Goal: Task Accomplishment & Management: Use online tool/utility

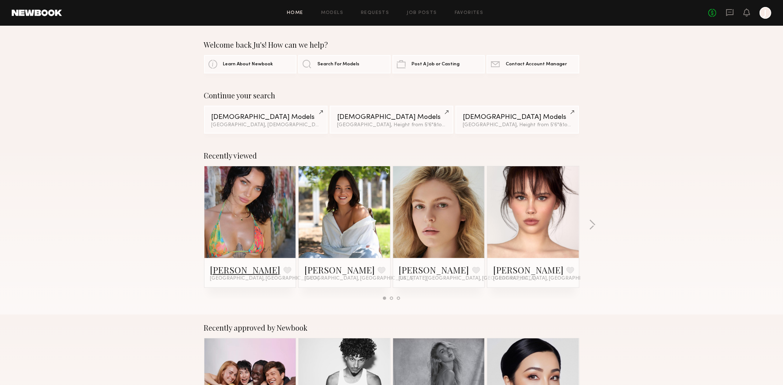
click at [232, 272] on link "Cristina L." at bounding box center [245, 270] width 70 height 12
click at [339, 66] on span "Search For Models" at bounding box center [338, 64] width 42 height 5
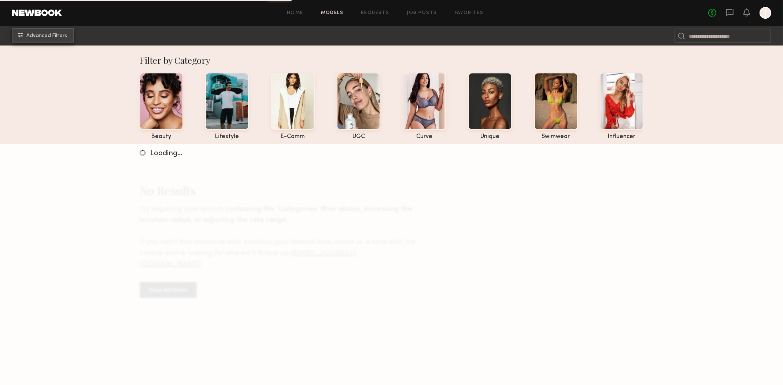
click at [49, 37] on span "Advanced Filters" at bounding box center [46, 35] width 41 height 5
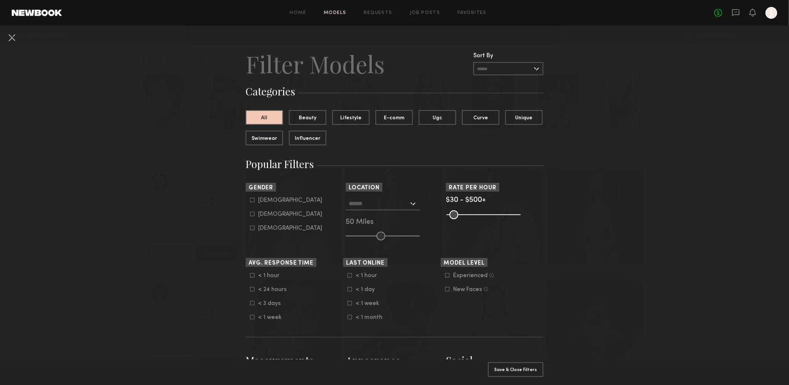
click at [250, 216] on icon at bounding box center [252, 214] width 4 height 4
type input "**"
click at [410, 206] on div at bounding box center [383, 203] width 74 height 13
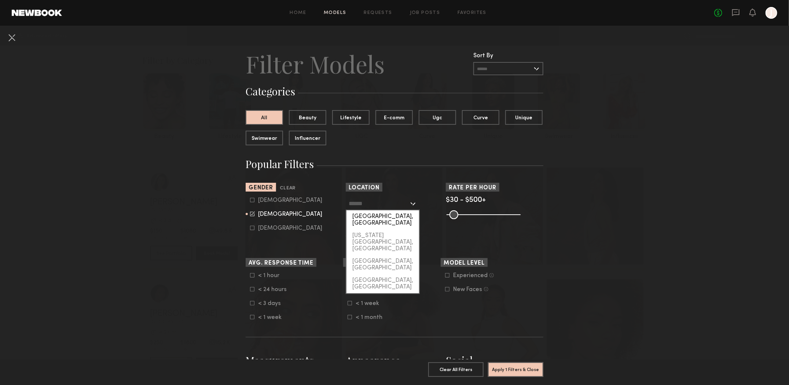
click at [392, 217] on div "Los Angeles, CA" at bounding box center [382, 219] width 73 height 19
type input "**********"
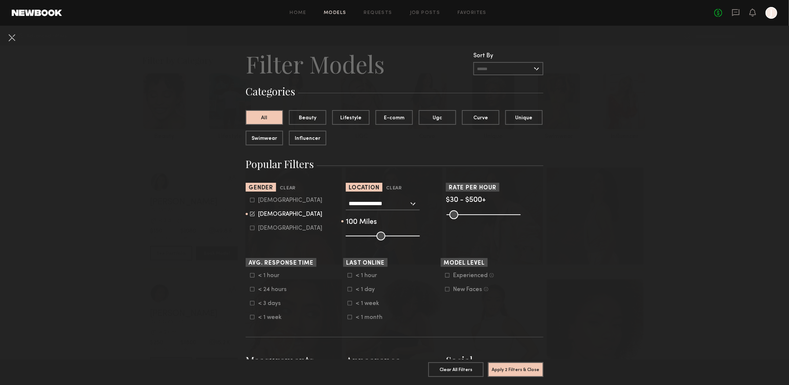
drag, startPoint x: 379, startPoint y: 237, endPoint x: 442, endPoint y: 240, distance: 63.9
type input "***"
click at [420, 240] on input "range" at bounding box center [383, 235] width 74 height 9
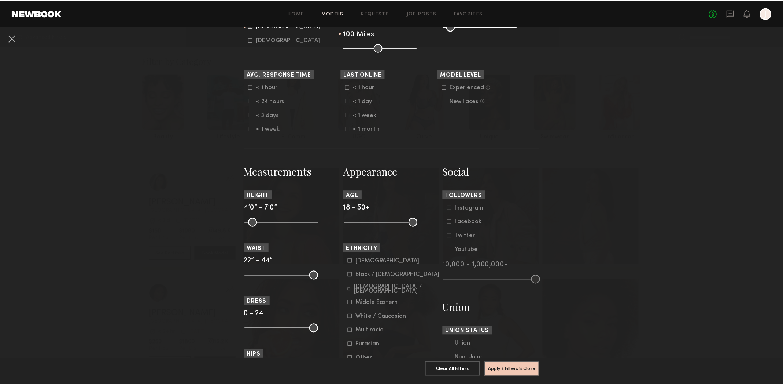
scroll to position [257, 0]
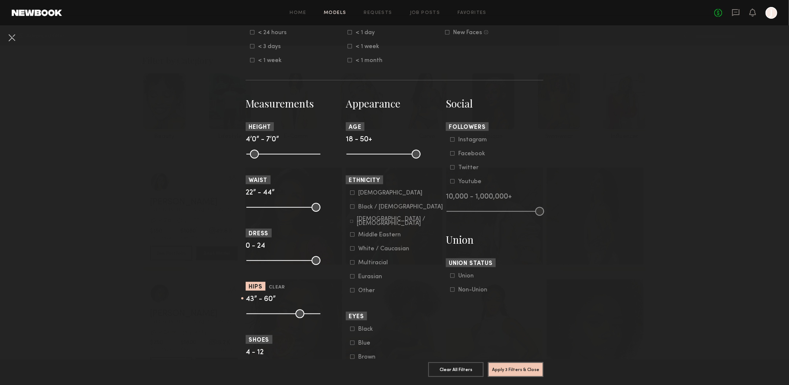
drag, startPoint x: 250, startPoint y: 318, endPoint x: 285, endPoint y: 323, distance: 35.9
type input "**"
click at [285, 318] on input "range" at bounding box center [283, 313] width 74 height 9
click at [503, 365] on button "Apply 3 Filters & Close" at bounding box center [515, 368] width 55 height 15
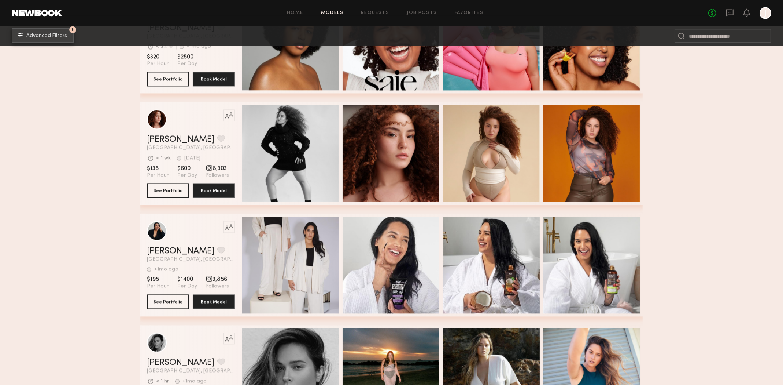
scroll to position [4756, 0]
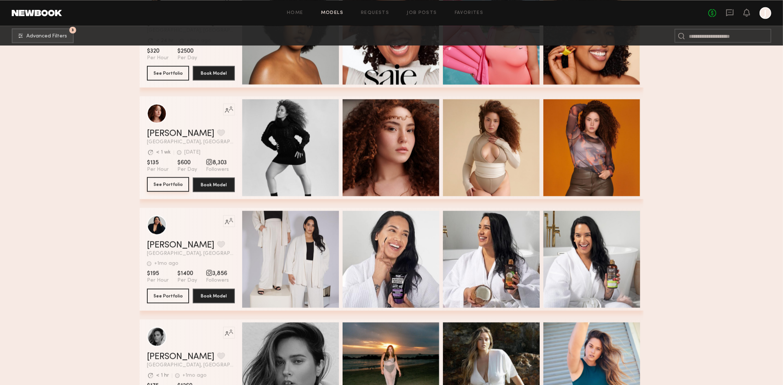
click at [176, 184] on button "See Portfolio" at bounding box center [168, 184] width 42 height 15
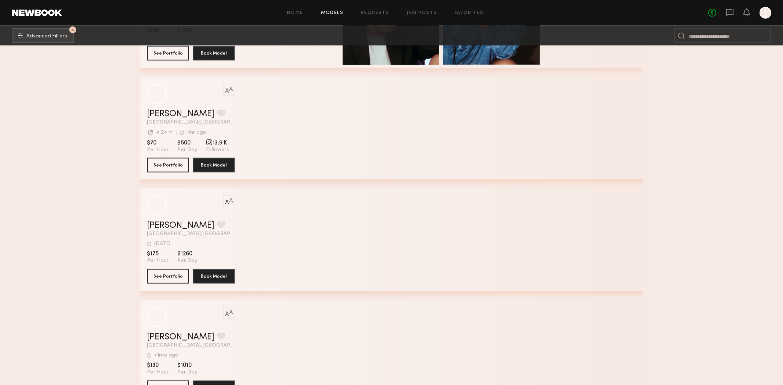
scroll to position [7249, 0]
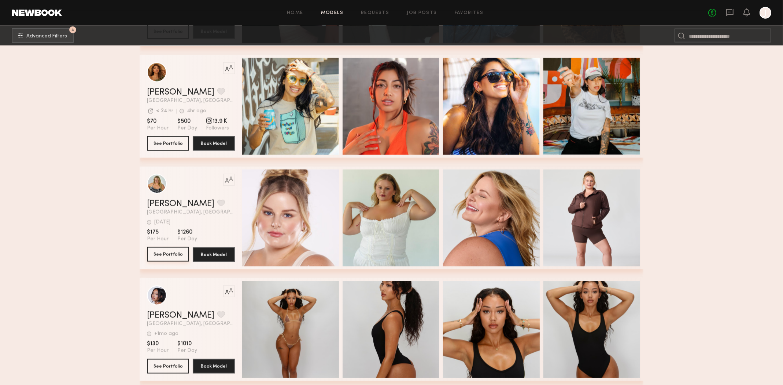
click at [181, 257] on button "See Portfolio" at bounding box center [168, 254] width 42 height 15
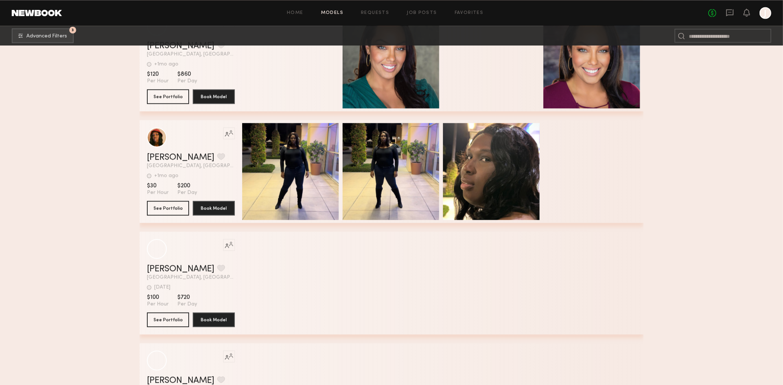
scroll to position [11208, 0]
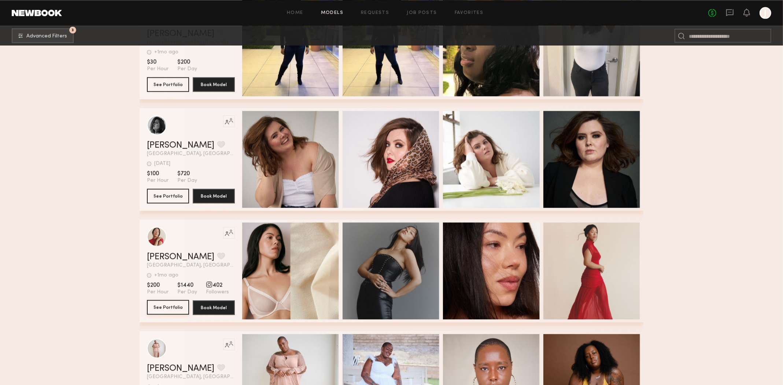
click at [159, 311] on button "See Portfolio" at bounding box center [168, 307] width 42 height 15
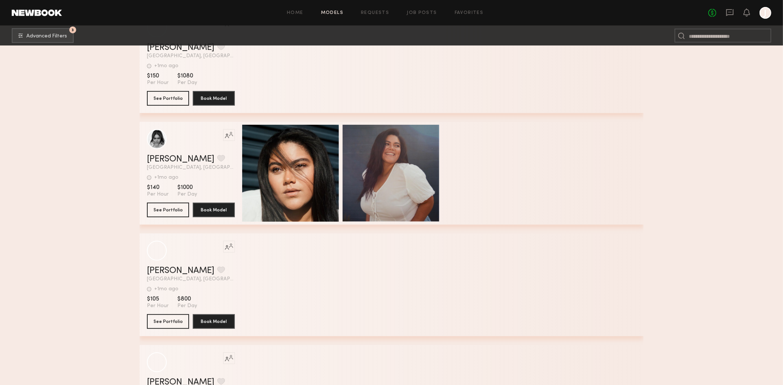
scroll to position [9522, 0]
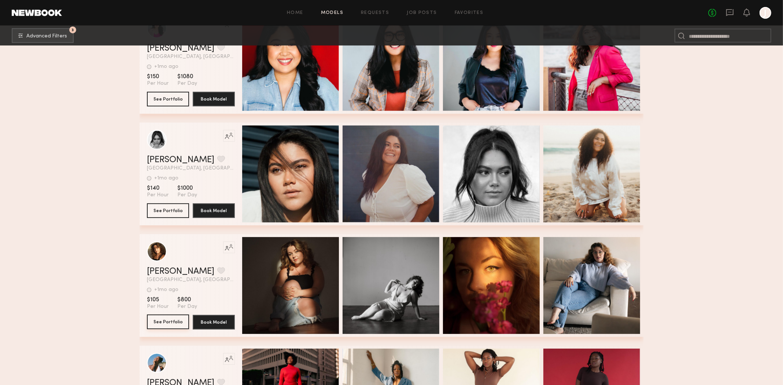
click at [177, 323] on button "See Portfolio" at bounding box center [168, 321] width 42 height 15
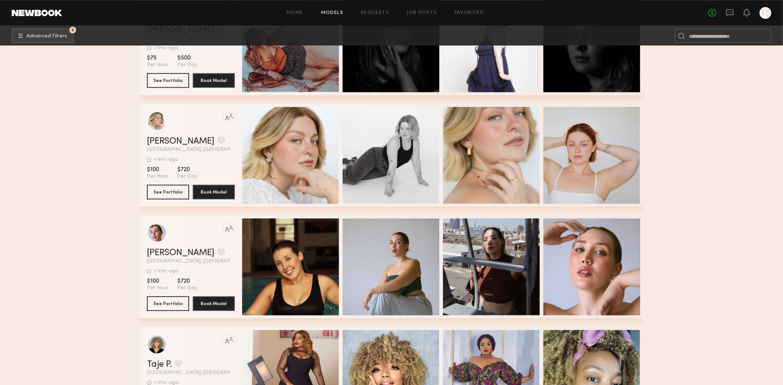
scroll to position [8422, 0]
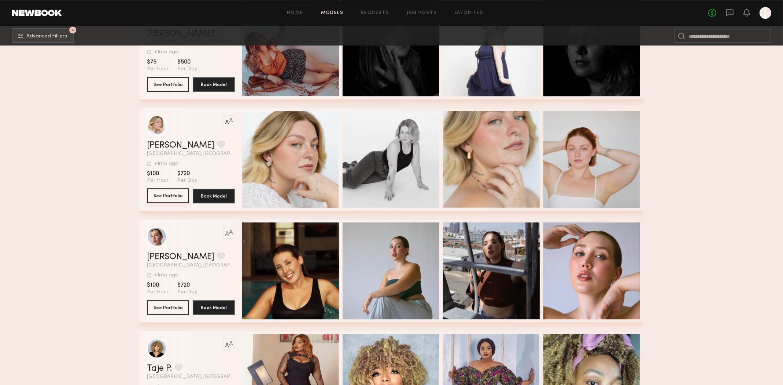
click at [175, 197] on button "See Portfolio" at bounding box center [168, 195] width 42 height 15
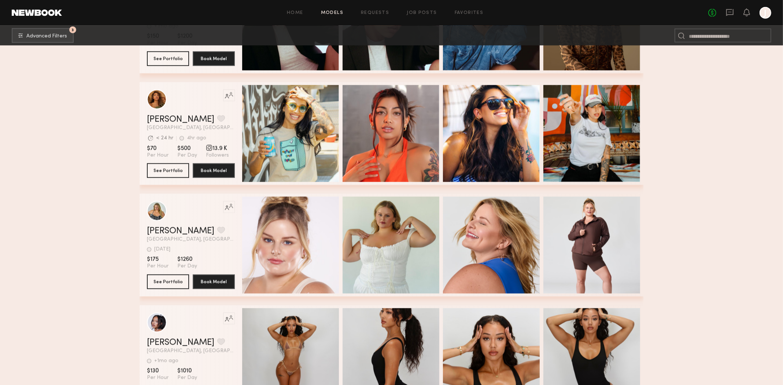
scroll to position [7212, 0]
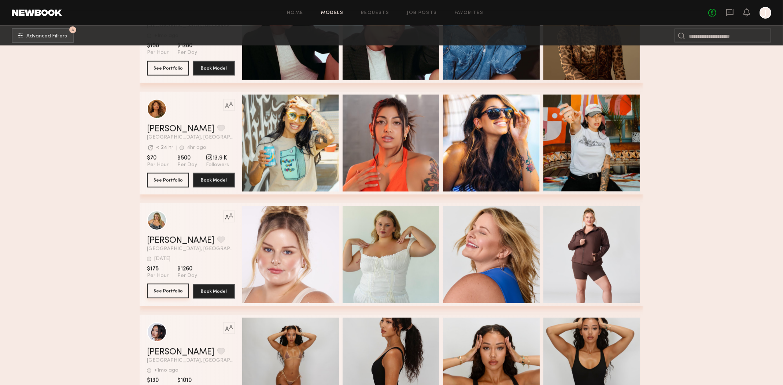
click at [169, 291] on button "See Portfolio" at bounding box center [168, 290] width 42 height 15
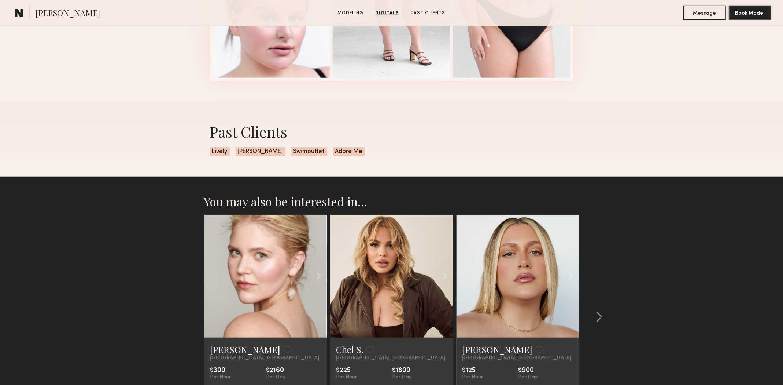
scroll to position [697, 0]
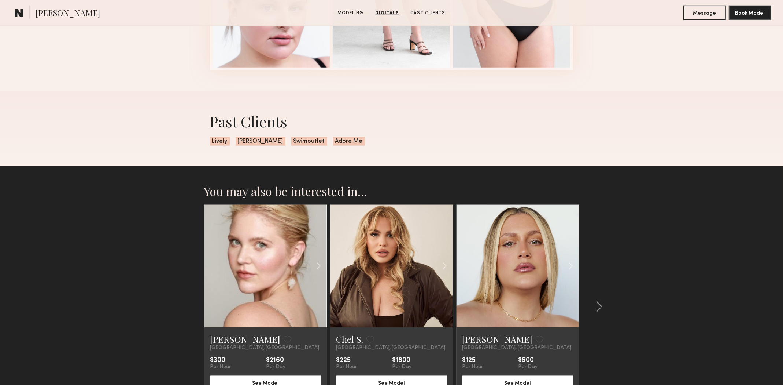
click at [402, 253] on link at bounding box center [392, 266] width 42 height 122
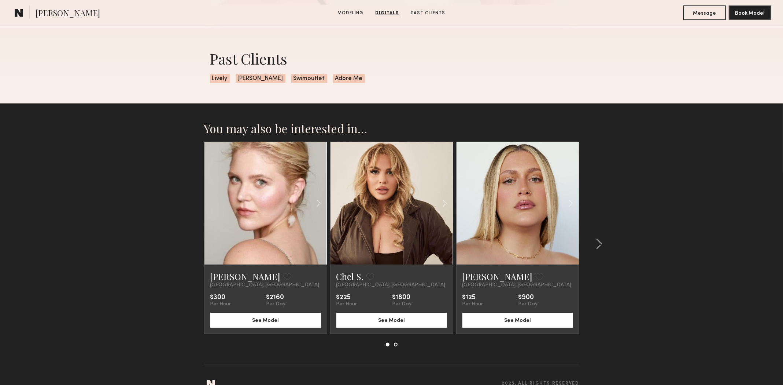
scroll to position [777, 0]
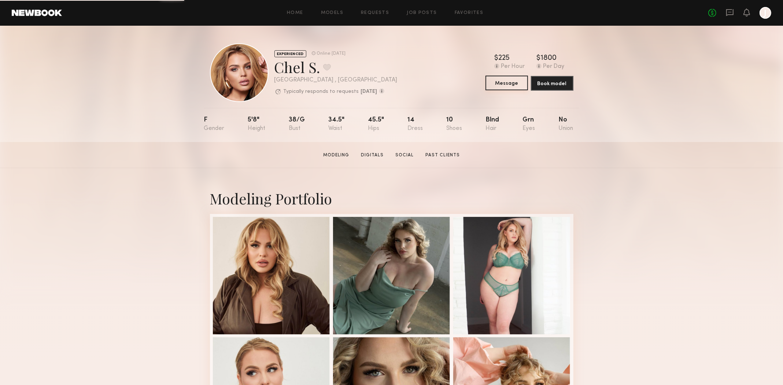
click at [506, 84] on button "Message" at bounding box center [507, 83] width 43 height 15
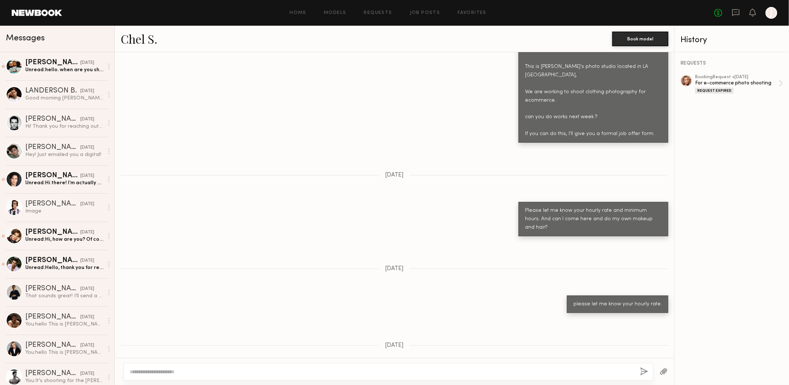
scroll to position [1370, 0]
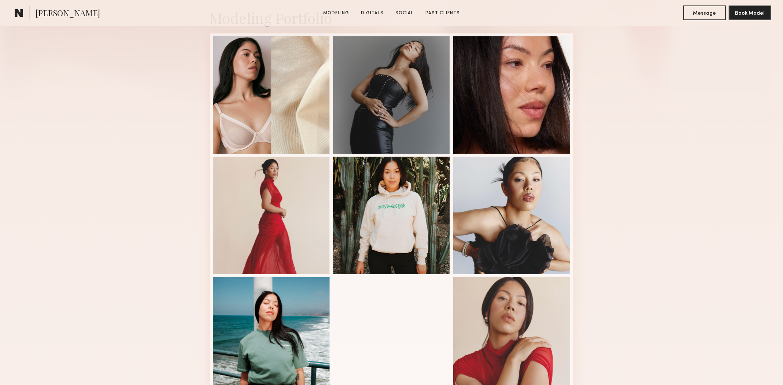
scroll to position [183, 0]
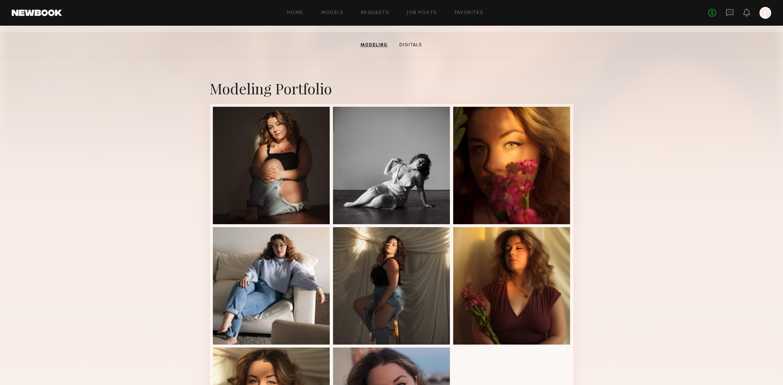
scroll to position [37, 0]
